Goal: Task Accomplishment & Management: Complete application form

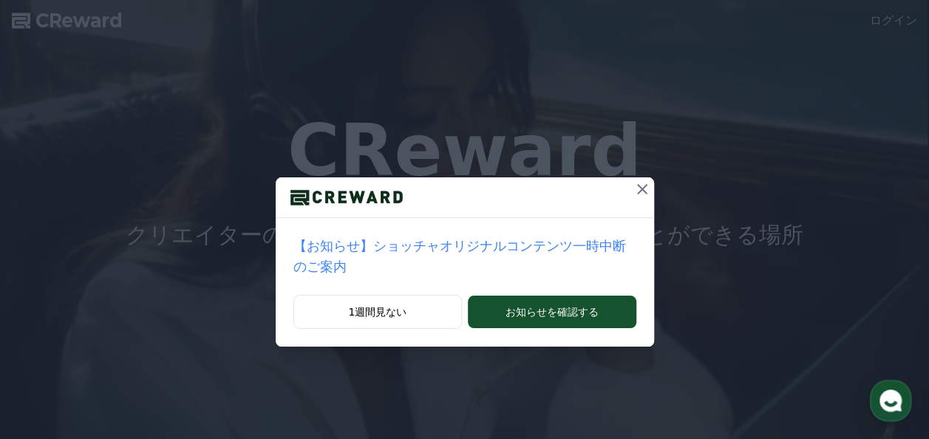
click at [633, 180] on icon at bounding box center [642, 189] width 18 height 18
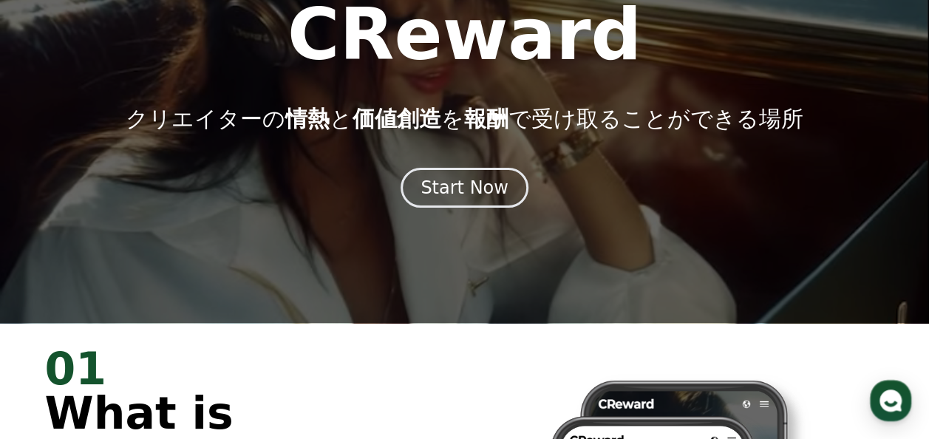
scroll to position [148, 0]
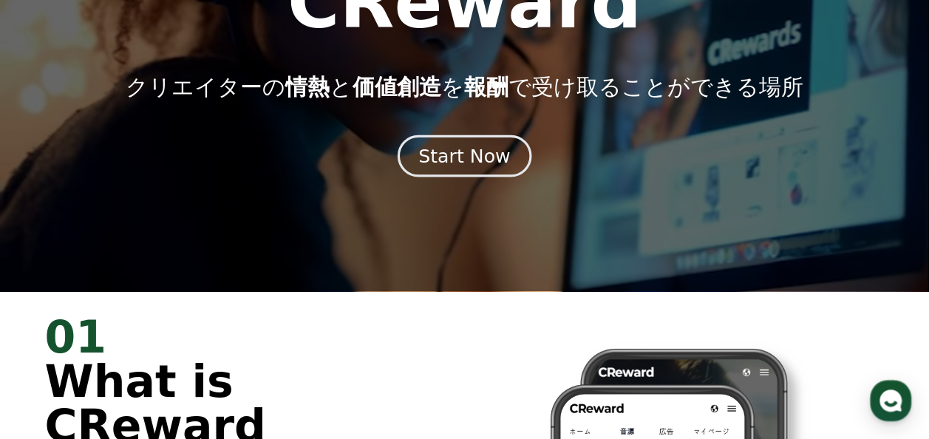
click at [460, 150] on div "Start Now" at bounding box center [464, 155] width 92 height 25
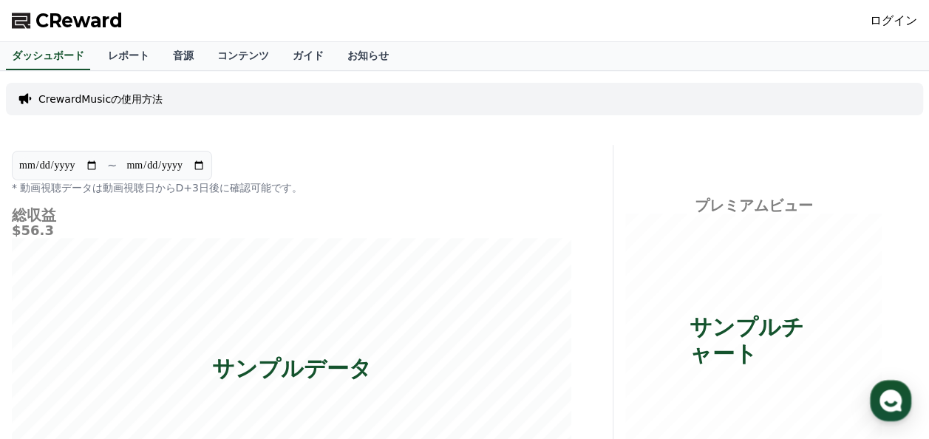
click at [891, 20] on link "ログイン" at bounding box center [893, 21] width 47 height 18
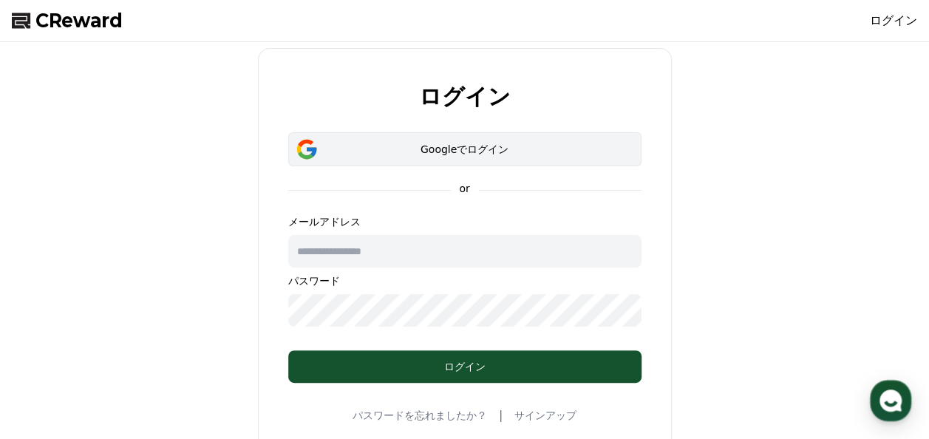
click at [497, 149] on div "Googleでログイン" at bounding box center [465, 149] width 310 height 15
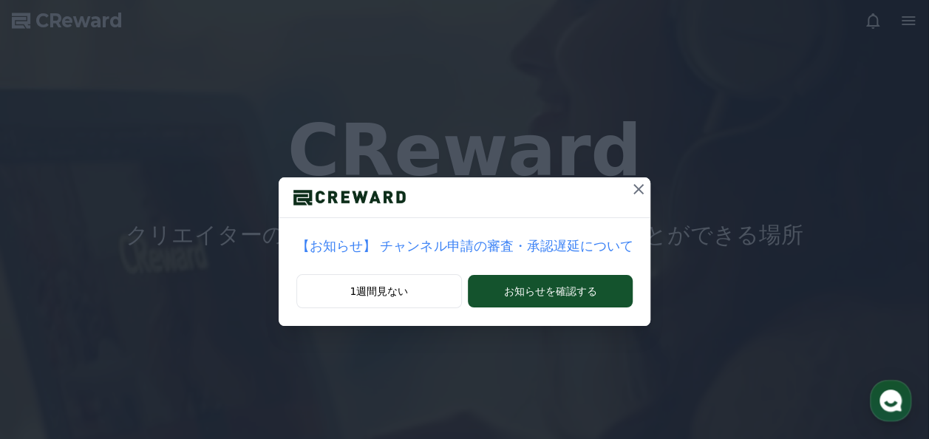
click at [633, 188] on icon at bounding box center [638, 189] width 10 height 10
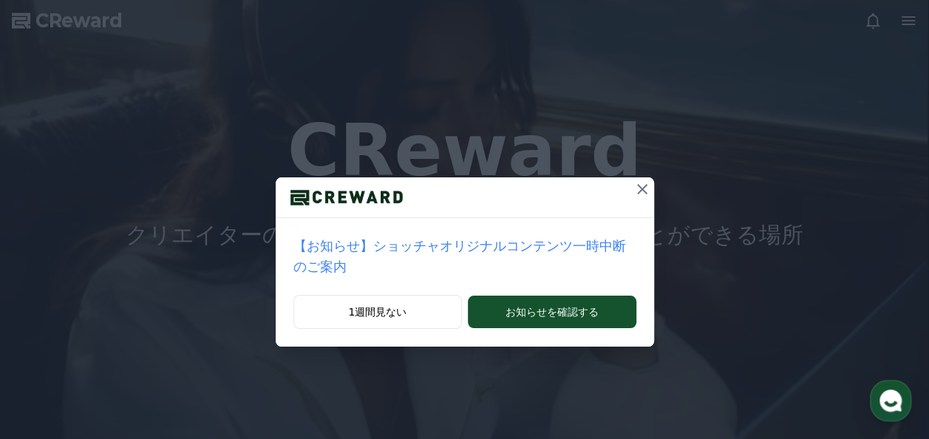
click at [633, 191] on icon at bounding box center [642, 189] width 18 height 18
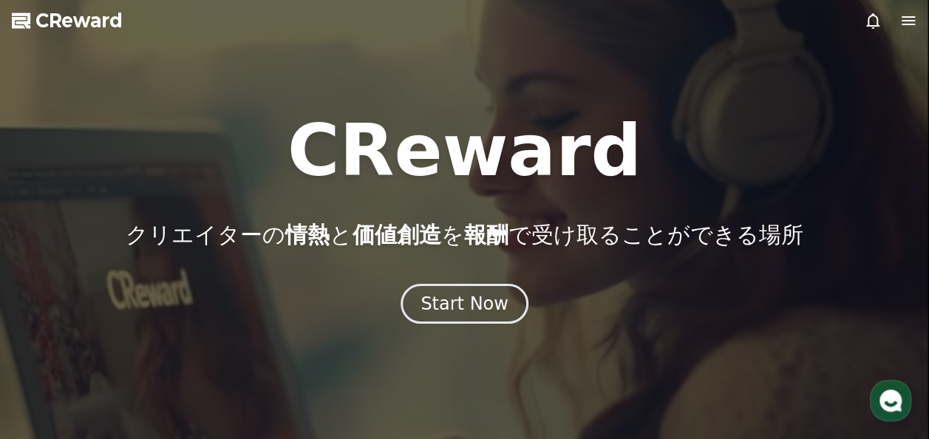
click at [900, 23] on icon at bounding box center [908, 21] width 18 height 18
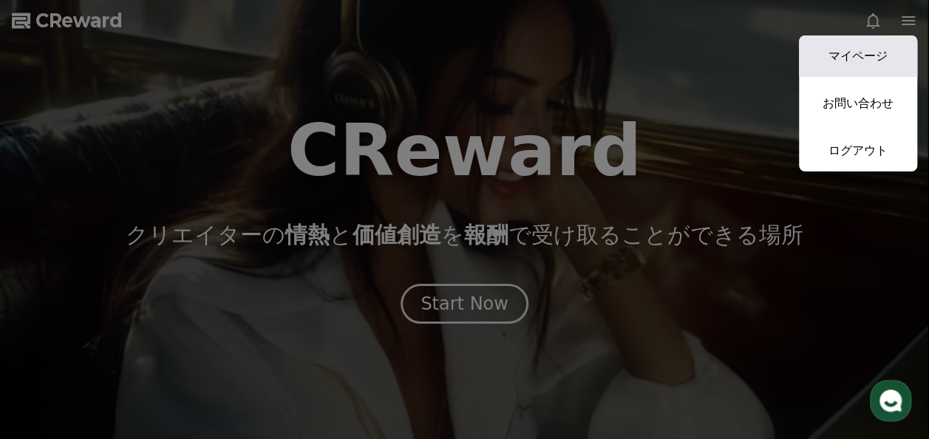
click at [876, 46] on link "マイページ" at bounding box center [858, 55] width 118 height 41
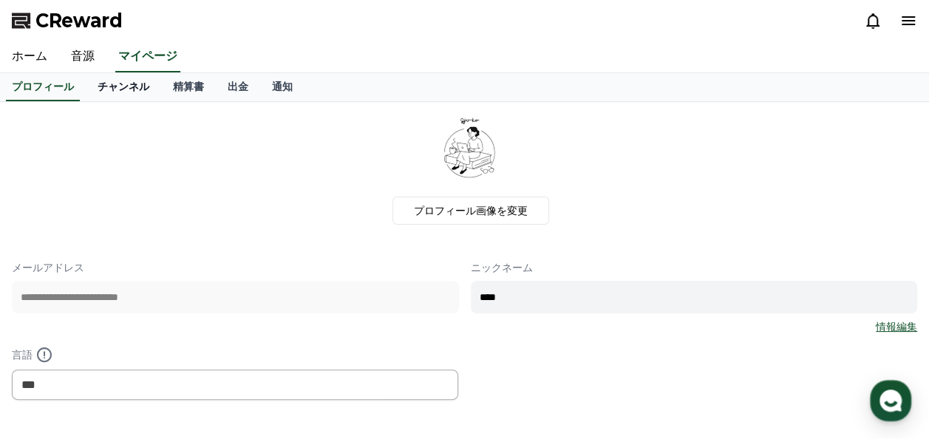
click at [89, 81] on link "チャンネル" at bounding box center [123, 87] width 75 height 28
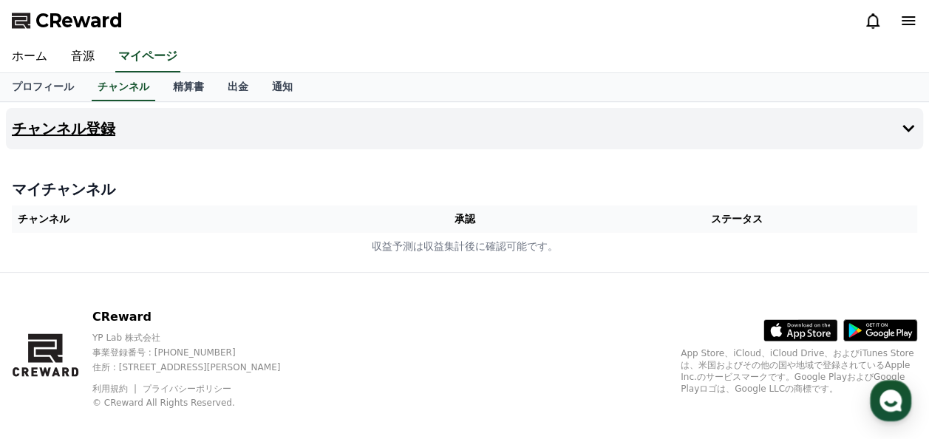
click at [65, 129] on h4 "チャンネル登録" at bounding box center [63, 128] width 103 height 16
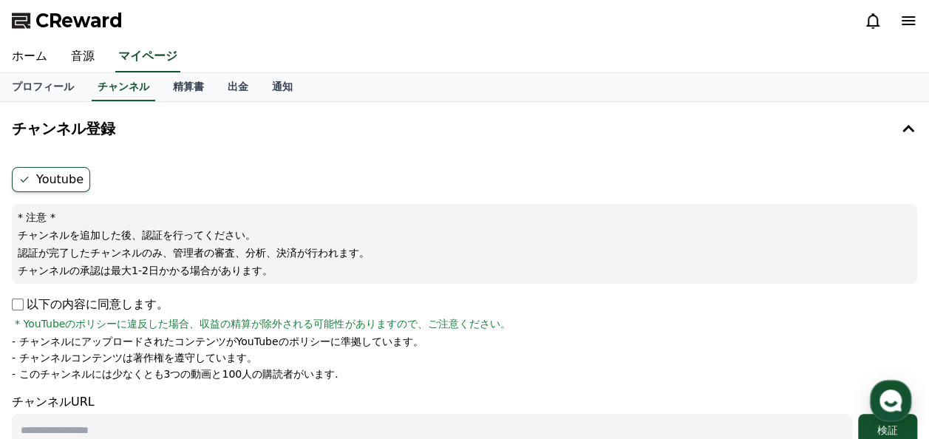
click at [59, 182] on label "Youtube" at bounding box center [51, 179] width 78 height 25
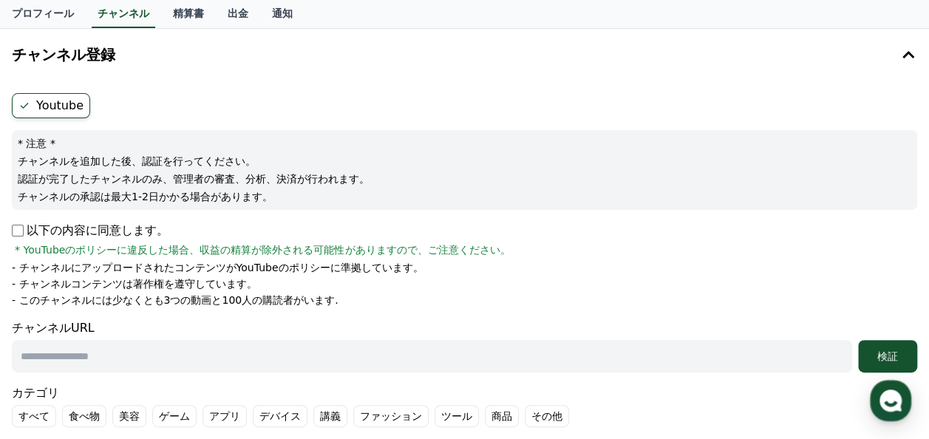
scroll to position [148, 0]
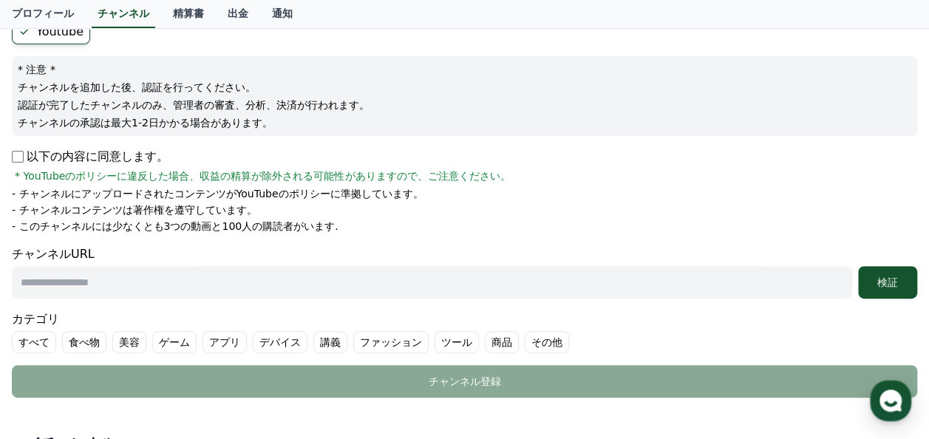
click at [94, 283] on input "text" at bounding box center [432, 282] width 840 height 33
paste input "**********"
click at [873, 275] on div "検証" at bounding box center [887, 282] width 47 height 15
drag, startPoint x: 259, startPoint y: 285, endPoint x: 0, endPoint y: 296, distance: 258.9
click at [0, 296] on html "**********" at bounding box center [464, 281] width 929 height 858
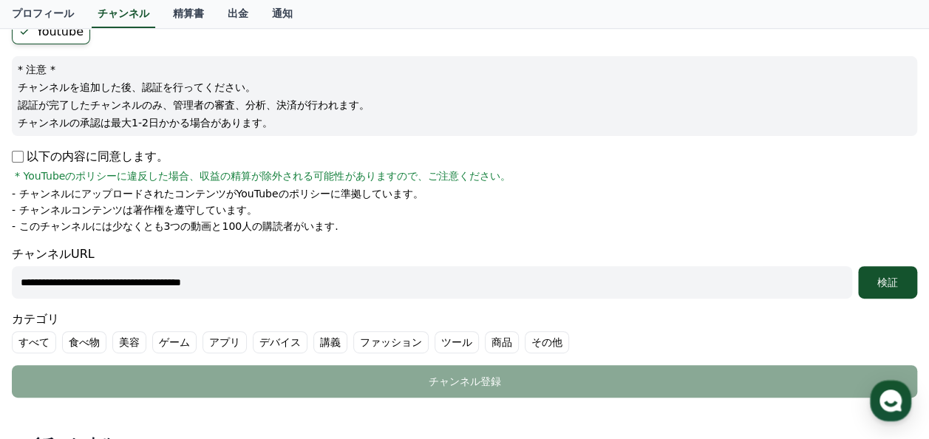
paste input "text"
type input "**********"
click at [879, 287] on div "検証" at bounding box center [887, 282] width 47 height 15
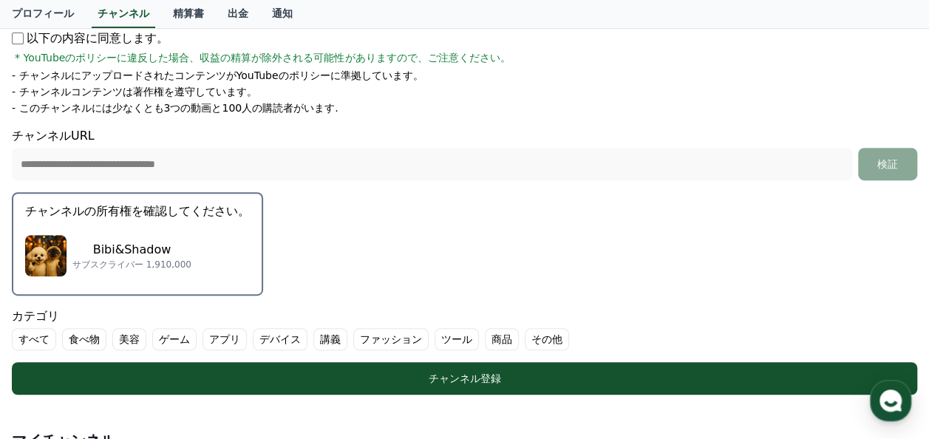
scroll to position [296, 0]
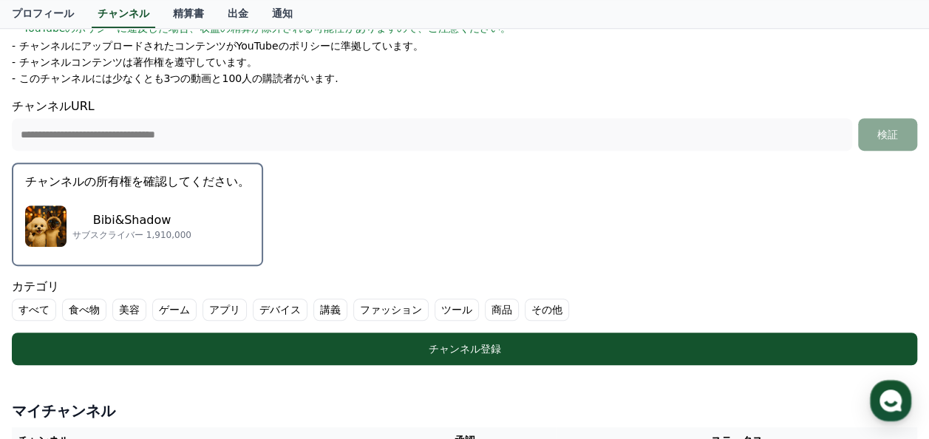
click at [185, 191] on button "チャンネルの所有権を確認してください。 Bibi&Shadow サブスクライバー 1,910,000" at bounding box center [137, 214] width 251 height 103
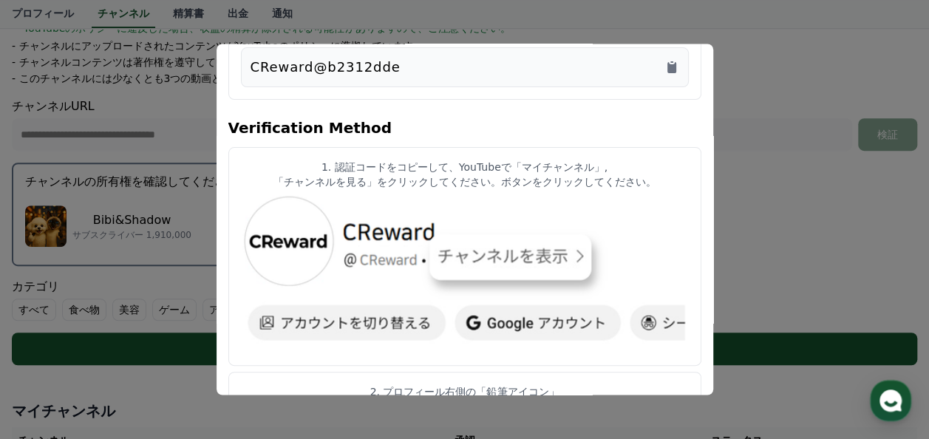
scroll to position [35, 0]
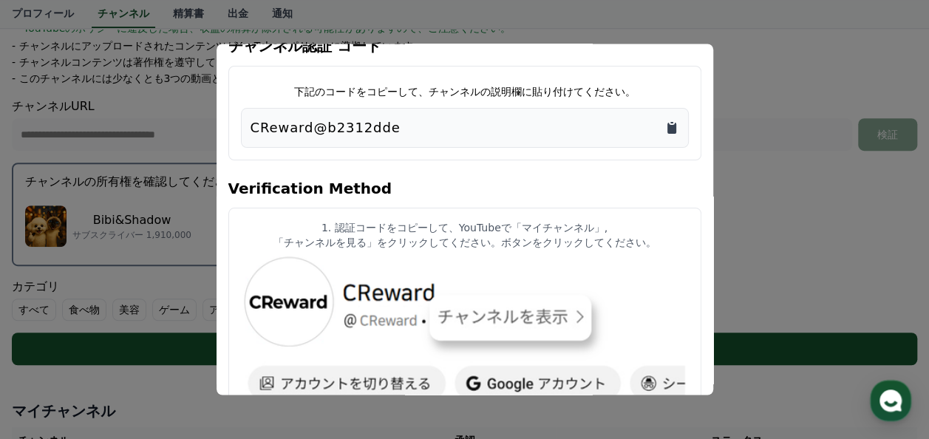
click at [671, 133] on icon "Copy to clipboard" at bounding box center [671, 128] width 9 height 11
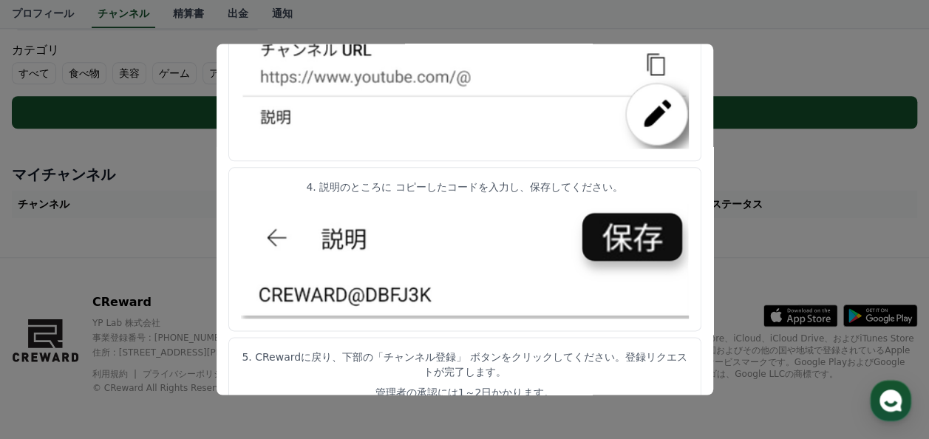
scroll to position [848, 0]
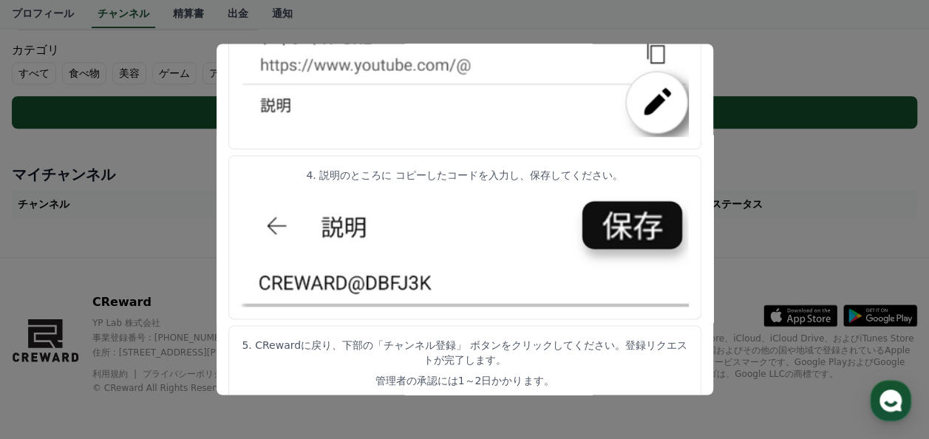
click at [810, 151] on button "close modal" at bounding box center [464, 219] width 929 height 439
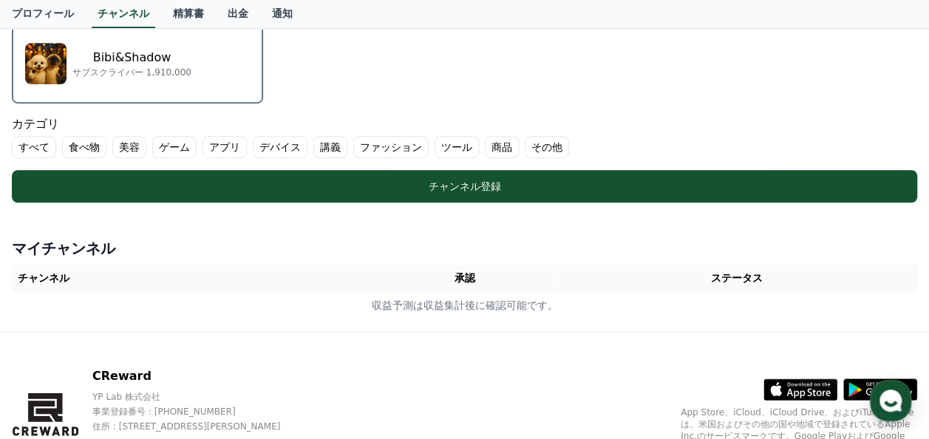
scroll to position [532, 0]
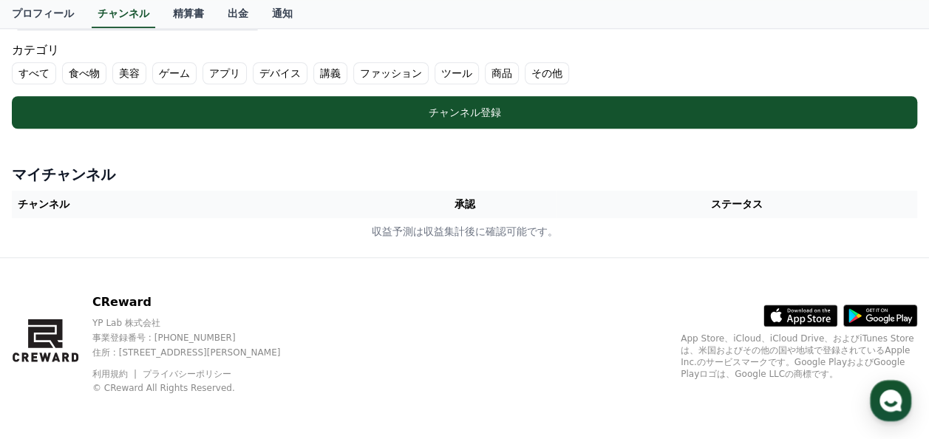
click at [98, 200] on th "チャンネル" at bounding box center [192, 204] width 361 height 27
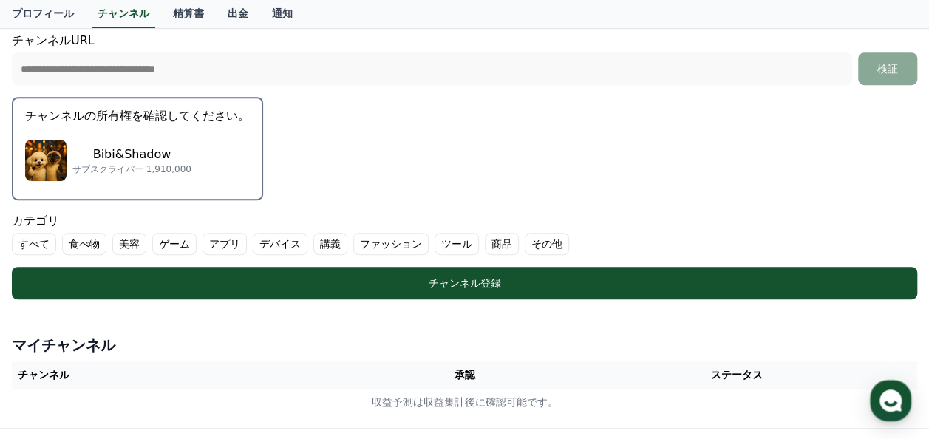
scroll to position [310, 0]
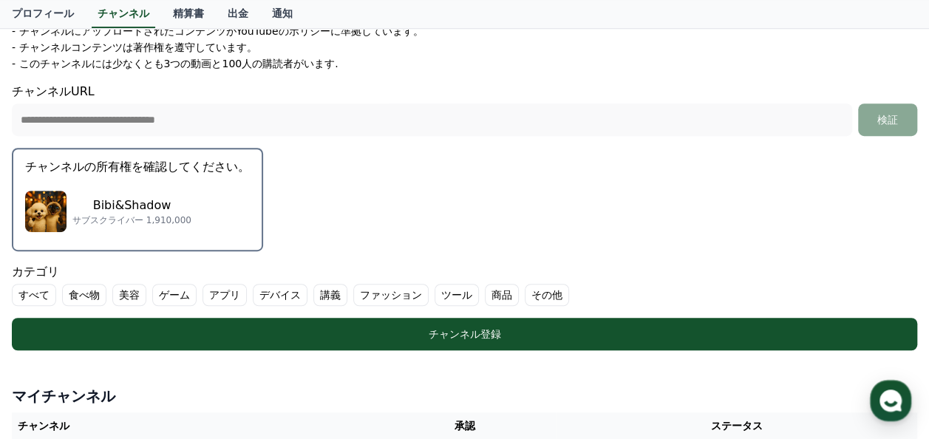
click at [134, 211] on p "Bibi&Shadow" at bounding box center [131, 206] width 119 height 18
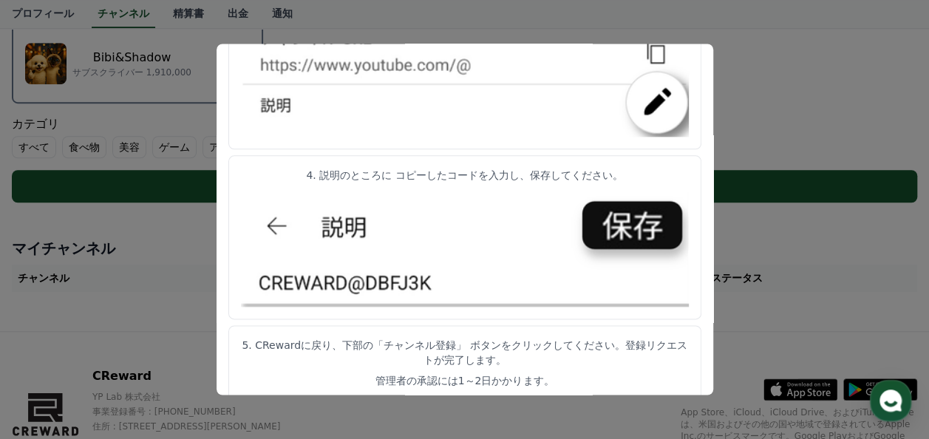
scroll to position [532, 0]
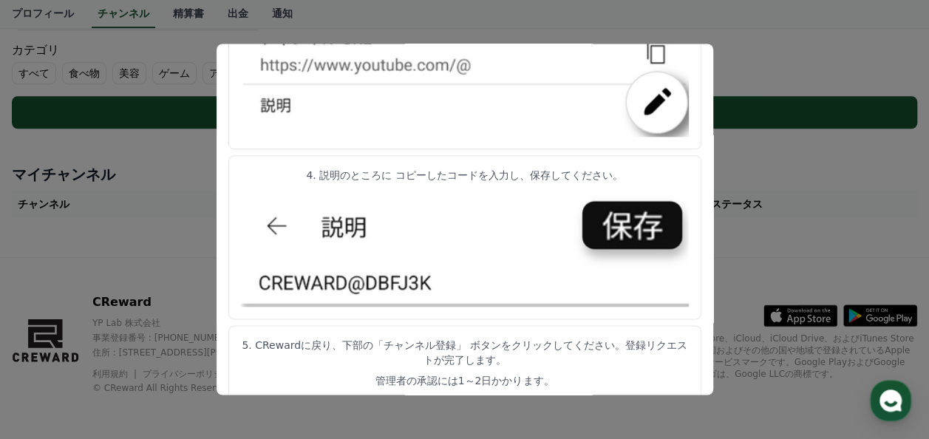
click at [802, 47] on button "close modal" at bounding box center [464, 219] width 929 height 439
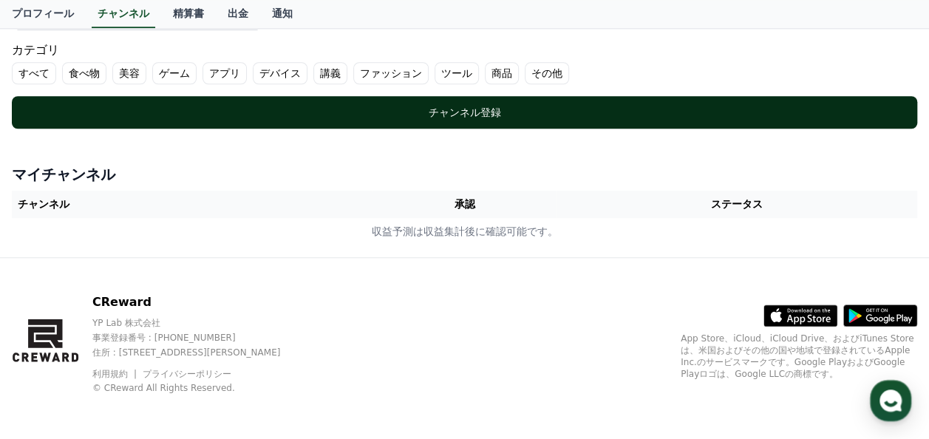
click at [476, 108] on div "チャンネル登録" at bounding box center [464, 112] width 846 height 15
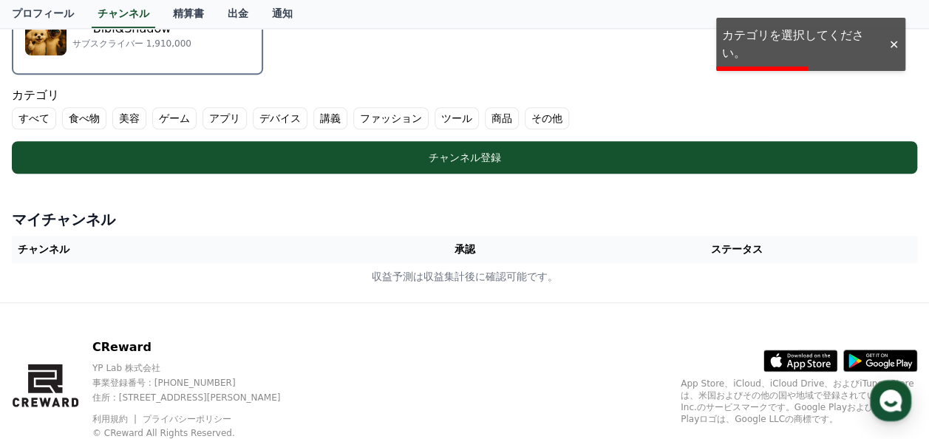
scroll to position [458, 0]
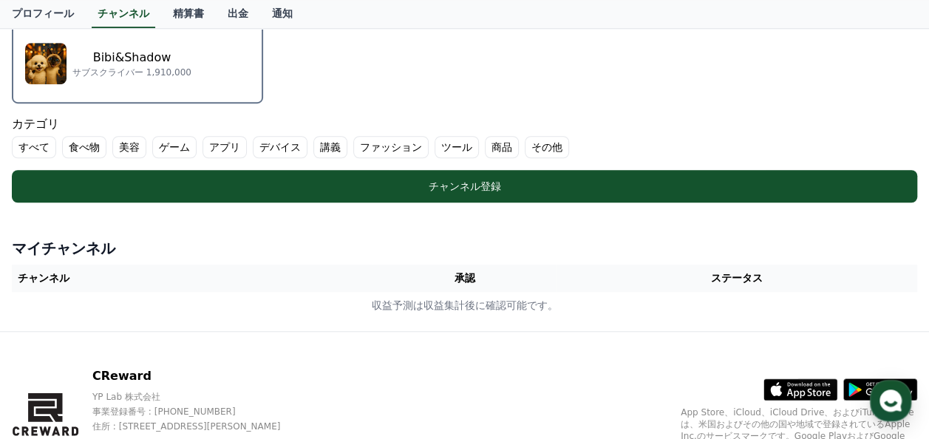
click at [525, 143] on label "その他" at bounding box center [547, 147] width 44 height 22
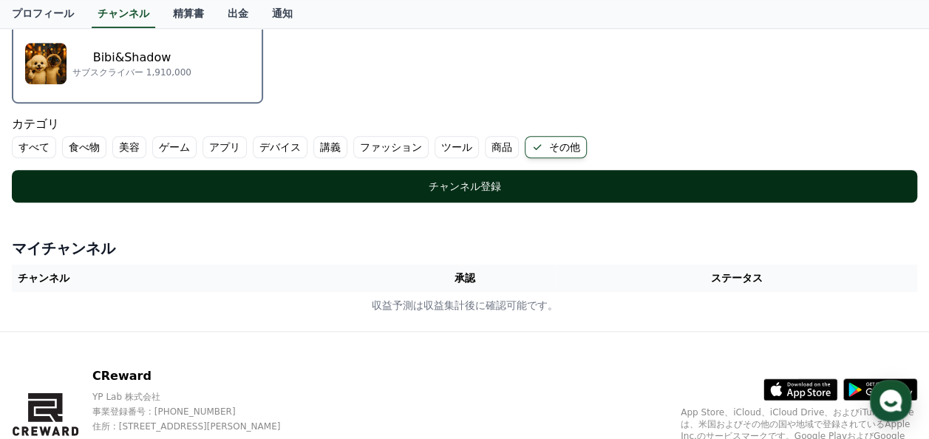
click at [477, 188] on div "チャンネル登録" at bounding box center [464, 186] width 846 height 15
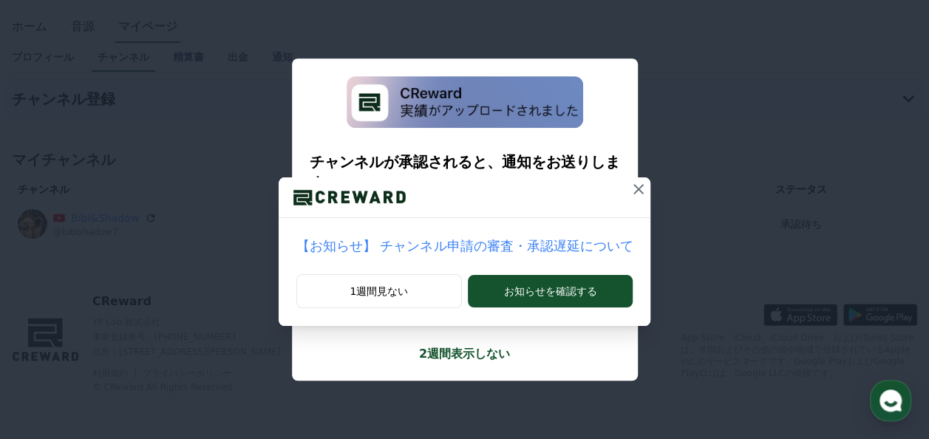
scroll to position [30, 0]
click at [633, 190] on icon at bounding box center [638, 189] width 10 height 10
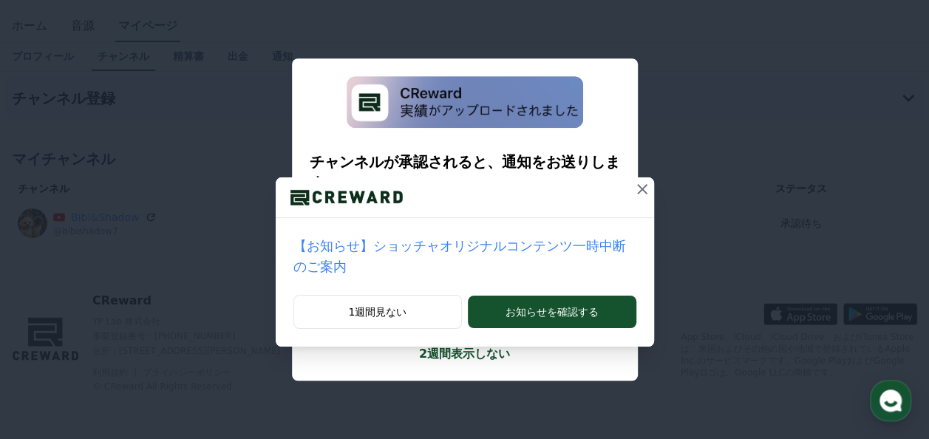
click at [633, 190] on icon at bounding box center [642, 189] width 18 height 18
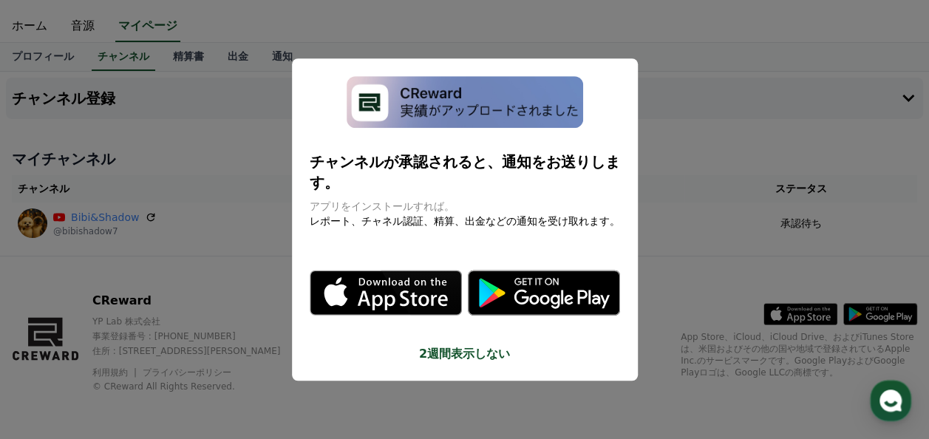
click at [706, 136] on button "close modal" at bounding box center [464, 219] width 929 height 439
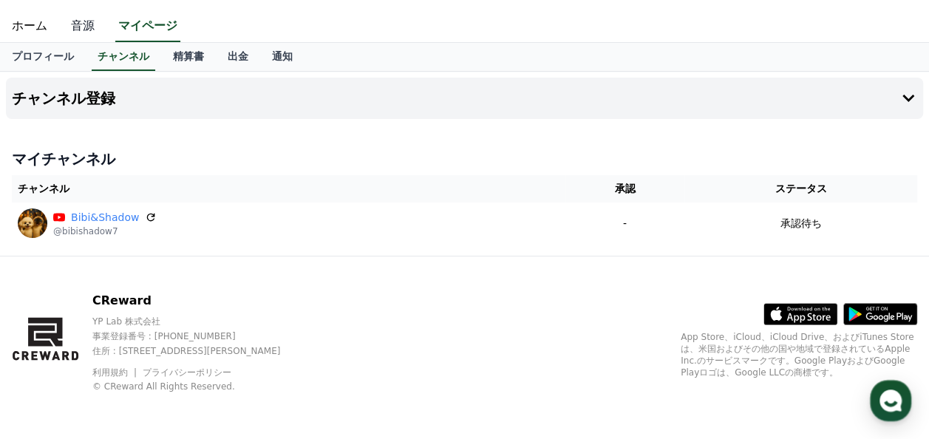
click at [83, 25] on link "音源" at bounding box center [82, 26] width 47 height 31
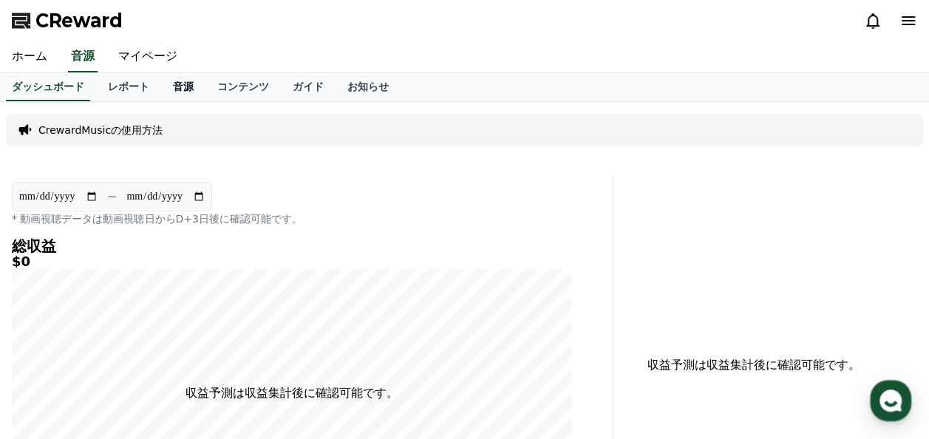
click at [161, 88] on link "音源" at bounding box center [183, 87] width 44 height 28
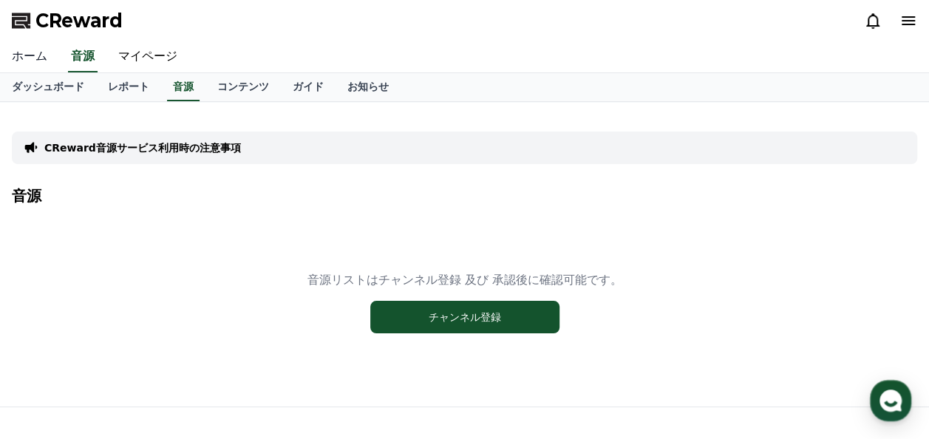
click at [15, 53] on link "ホーム" at bounding box center [29, 56] width 59 height 31
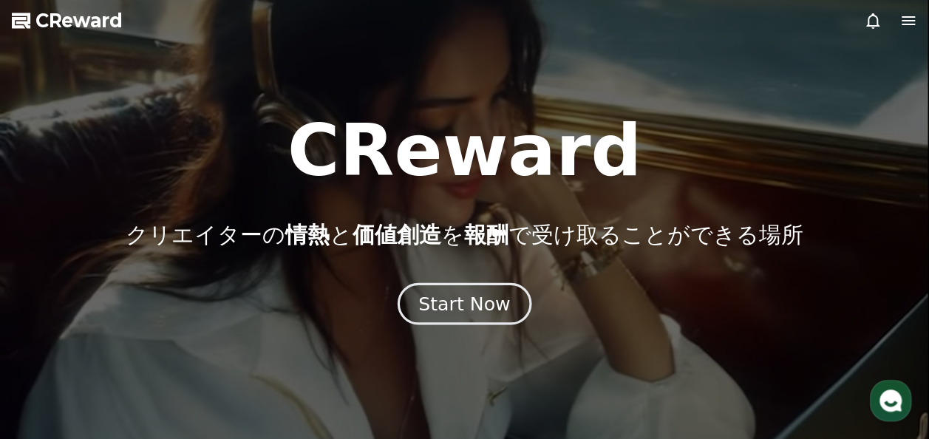
click at [458, 299] on div "Start Now" at bounding box center [464, 303] width 92 height 25
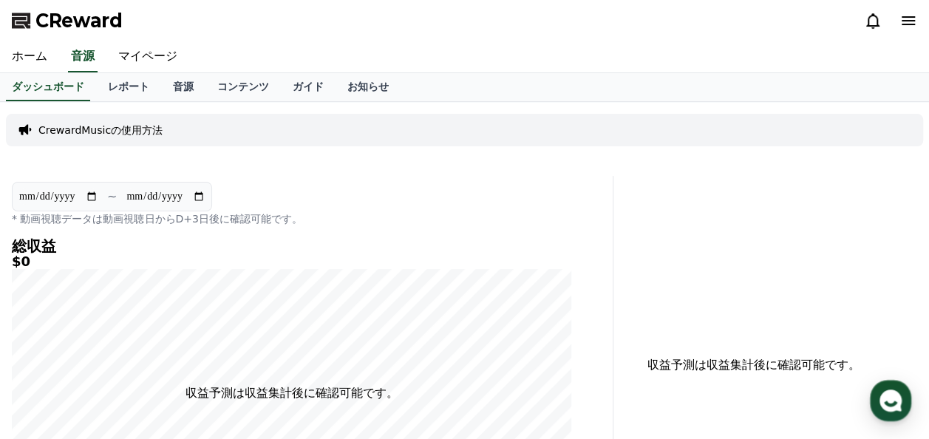
click at [109, 129] on p "CrewardMusicの使用方法" at bounding box center [100, 130] width 124 height 15
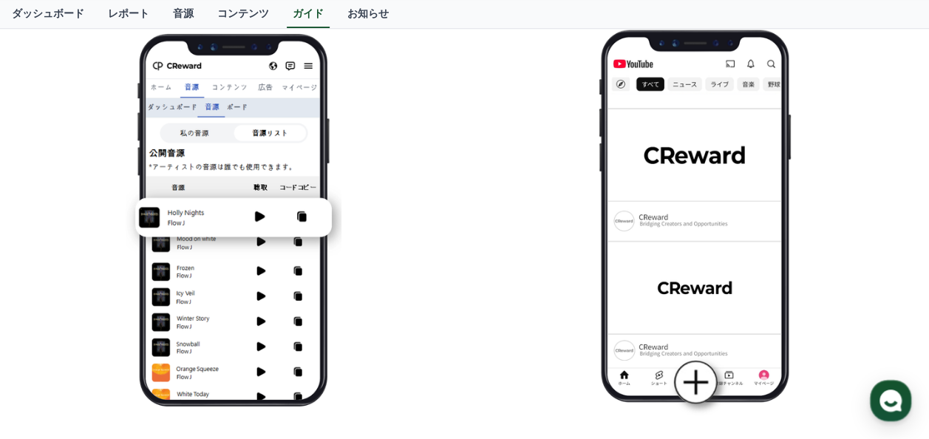
scroll to position [210, 0]
